Goal: Find specific page/section: Find specific page/section

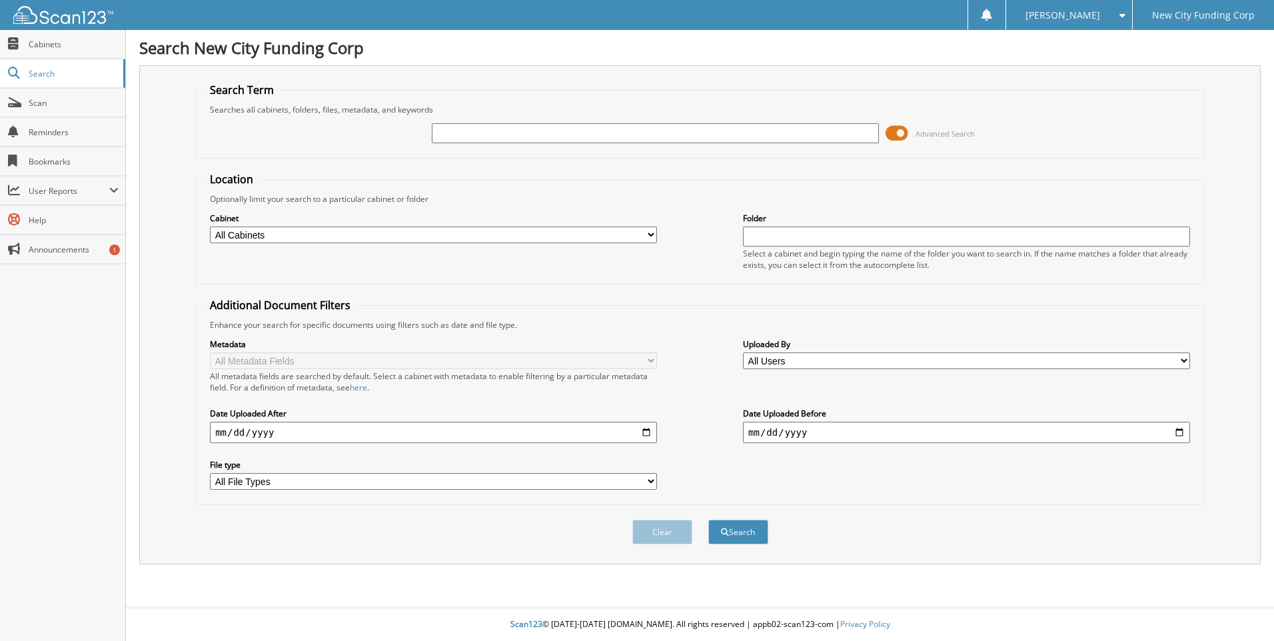
click at [476, 132] on input "text" at bounding box center [655, 133] width 447 height 20
type input "335618"
click at [708, 520] on button "Search" at bounding box center [738, 532] width 60 height 25
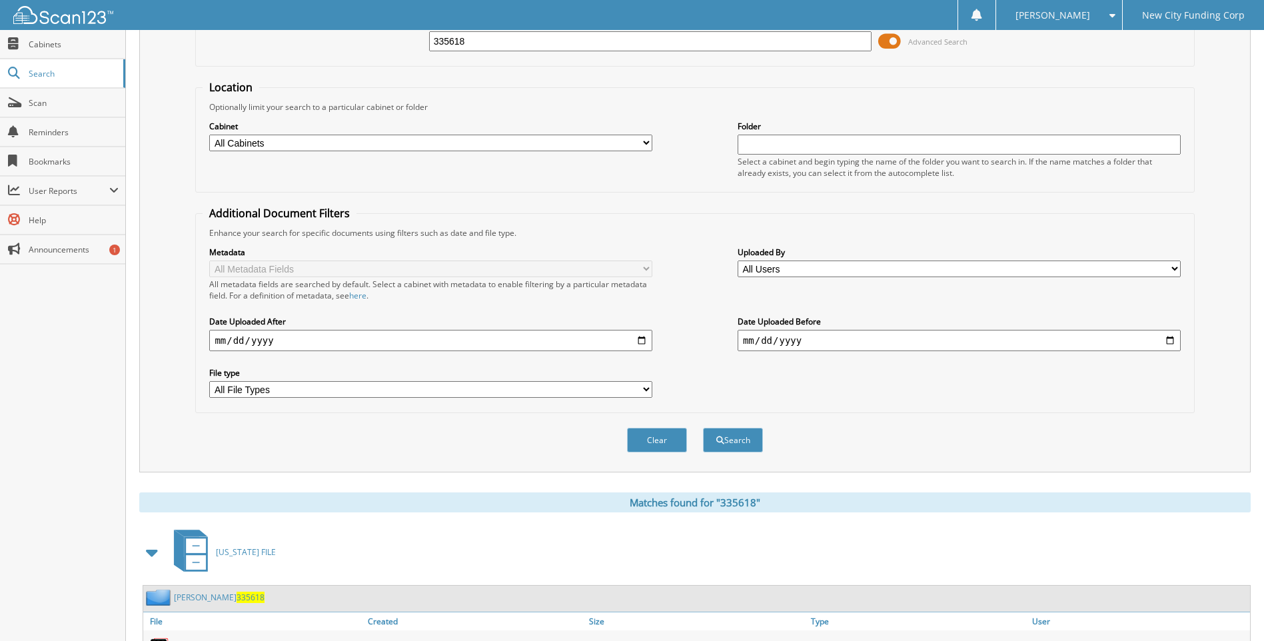
scroll to position [178, 0]
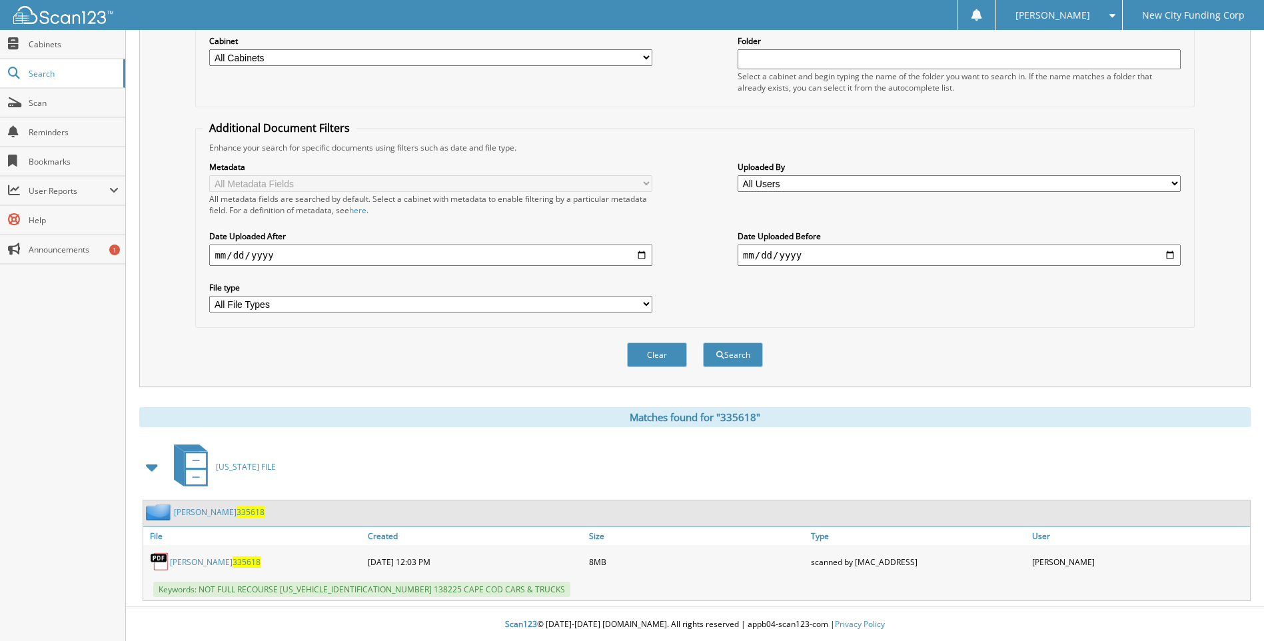
click at [232, 565] on span "335618" at bounding box center [246, 561] width 28 height 11
